Goal: Task Accomplishment & Management: Manage account settings

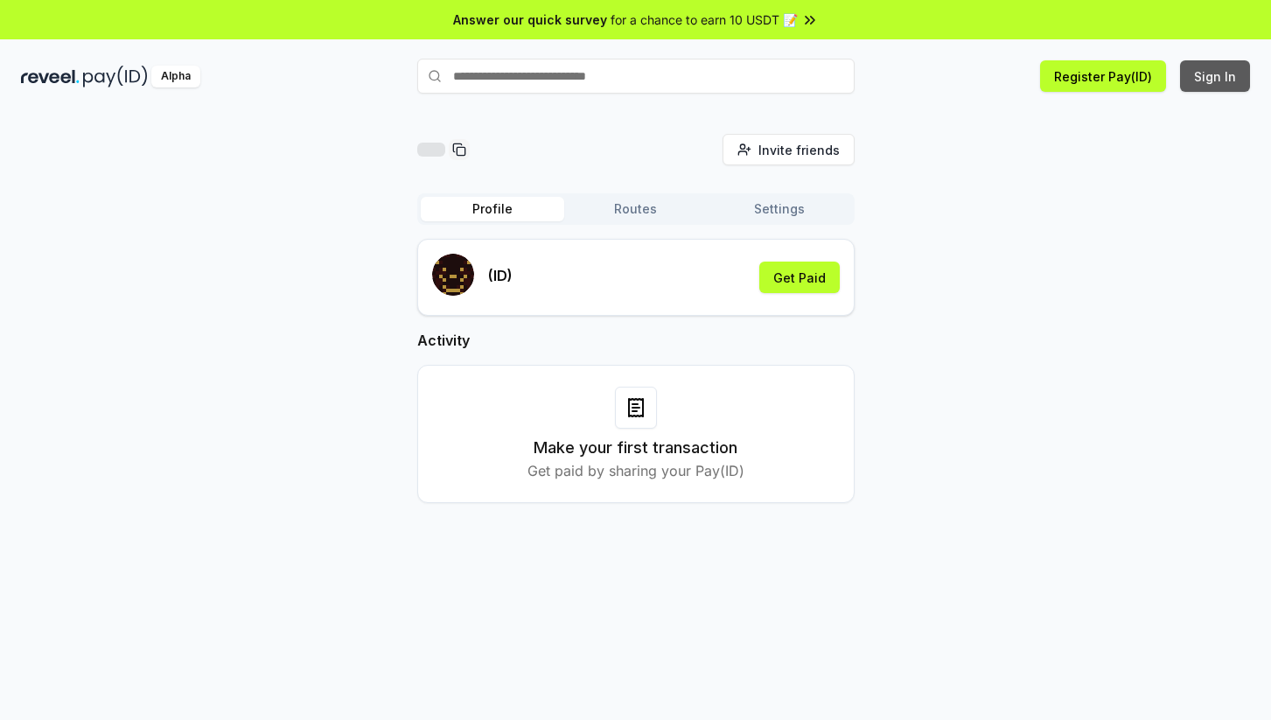
click at [1227, 73] on button "Sign In" at bounding box center [1215, 75] width 70 height 31
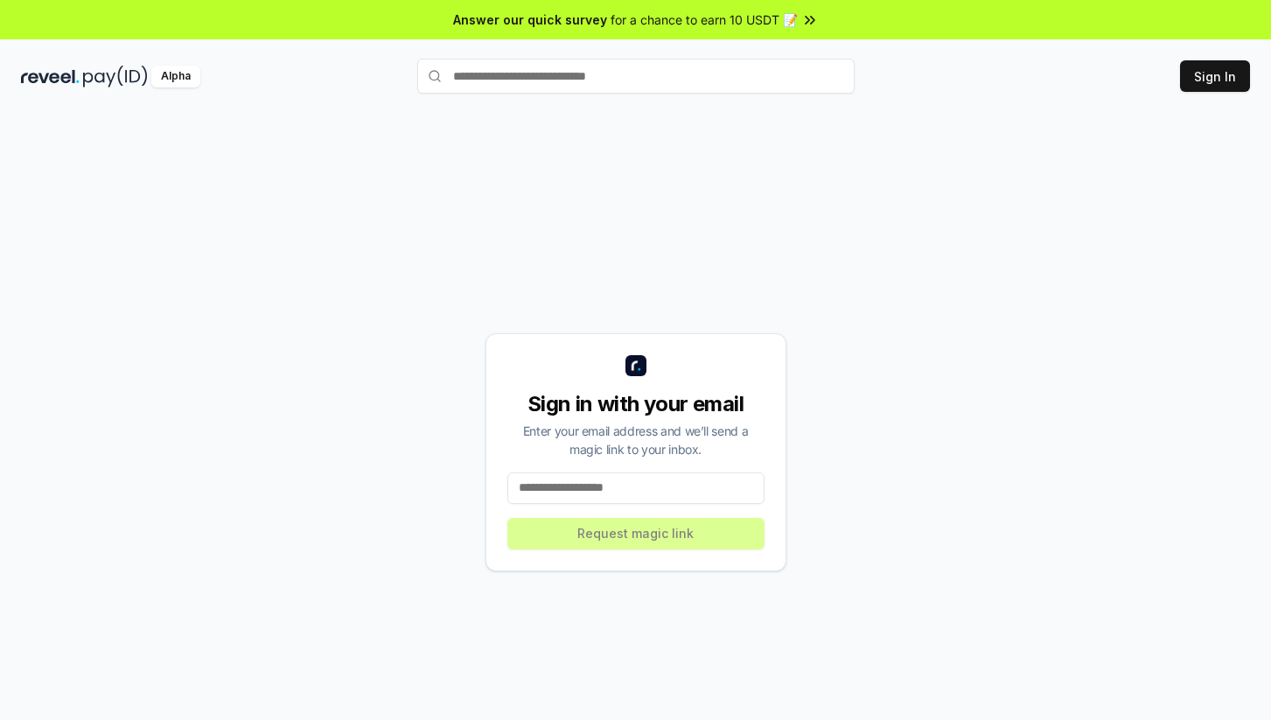
click at [565, 509] on div "Sign in with your email Enter your email address and we’ll send a magic link to…" at bounding box center [635, 452] width 301 height 238
click at [583, 488] on input at bounding box center [635, 487] width 257 height 31
click at [604, 494] on input at bounding box center [635, 487] width 257 height 31
click at [610, 490] on input at bounding box center [635, 487] width 257 height 31
click at [618, 488] on input at bounding box center [635, 487] width 257 height 31
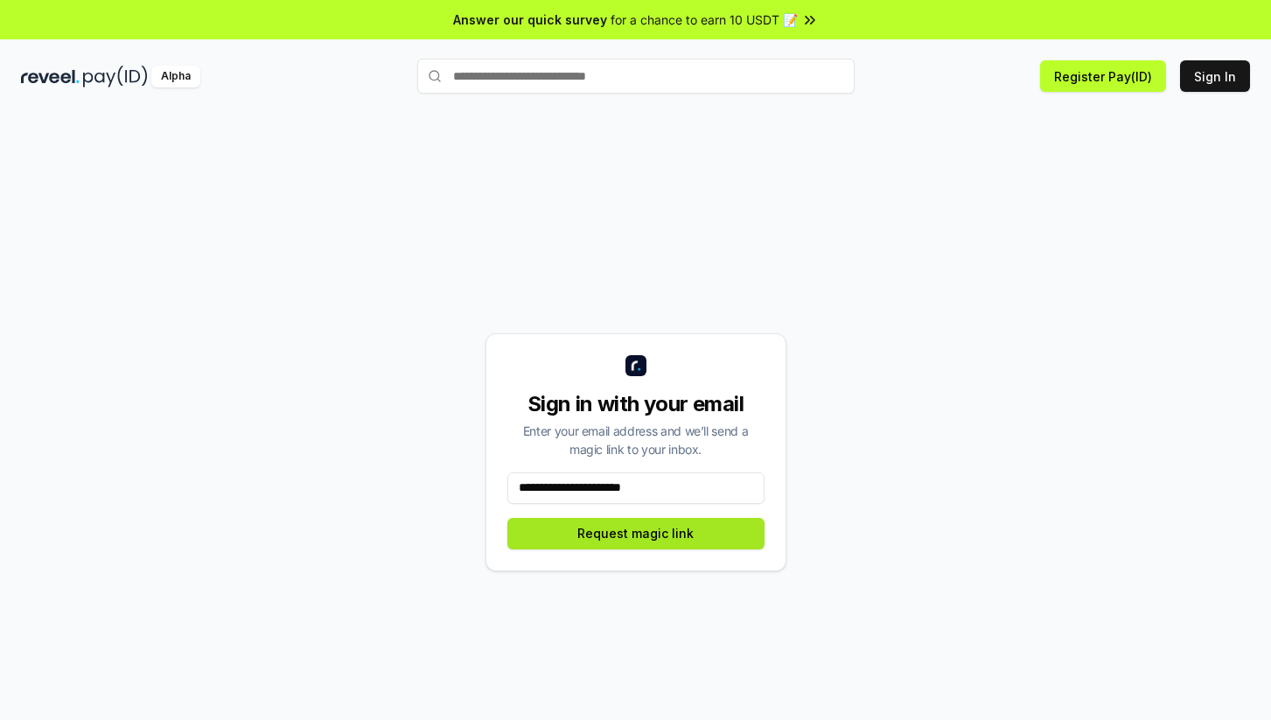
type input "**********"
drag, startPoint x: 602, startPoint y: 523, endPoint x: 706, endPoint y: 552, distance: 107.1
click at [603, 523] on button "Request magic link" at bounding box center [635, 533] width 257 height 31
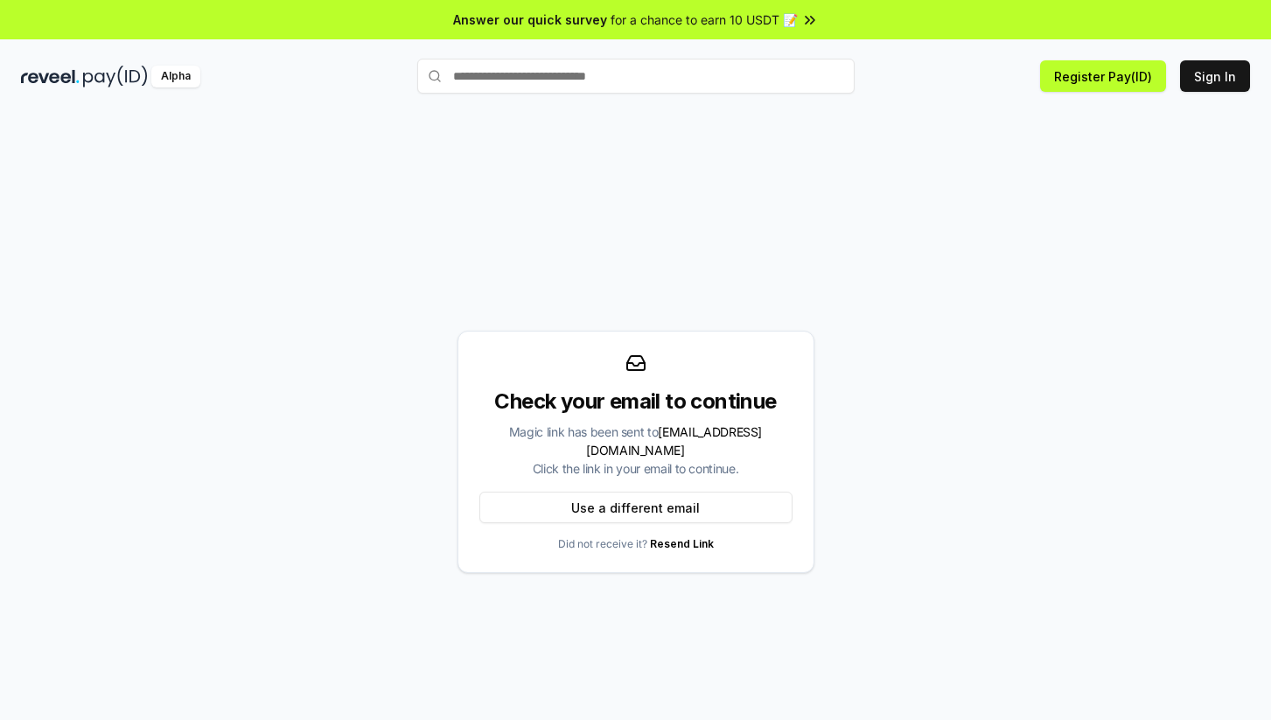
click at [34, 153] on div "Check your email to continue Magic link has been sent to look4yoursoul@gmail.co…" at bounding box center [635, 452] width 1229 height 636
